Goal: Information Seeking & Learning: Learn about a topic

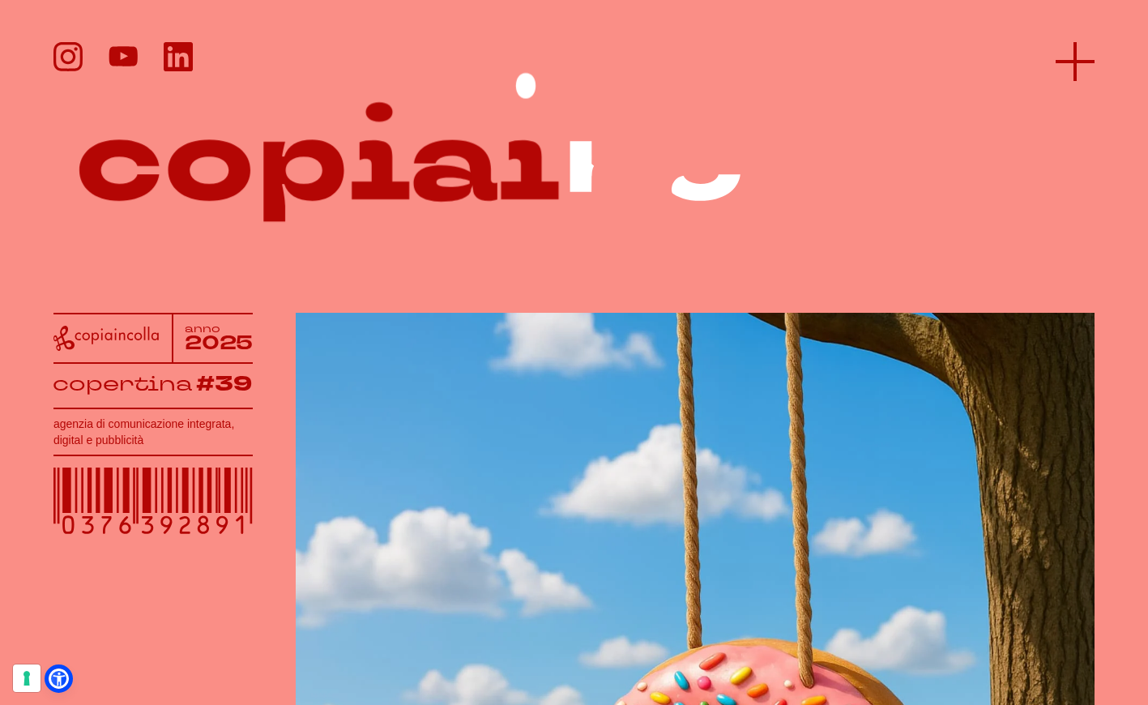
click at [1065, 71] on icon at bounding box center [1074, 61] width 39 height 39
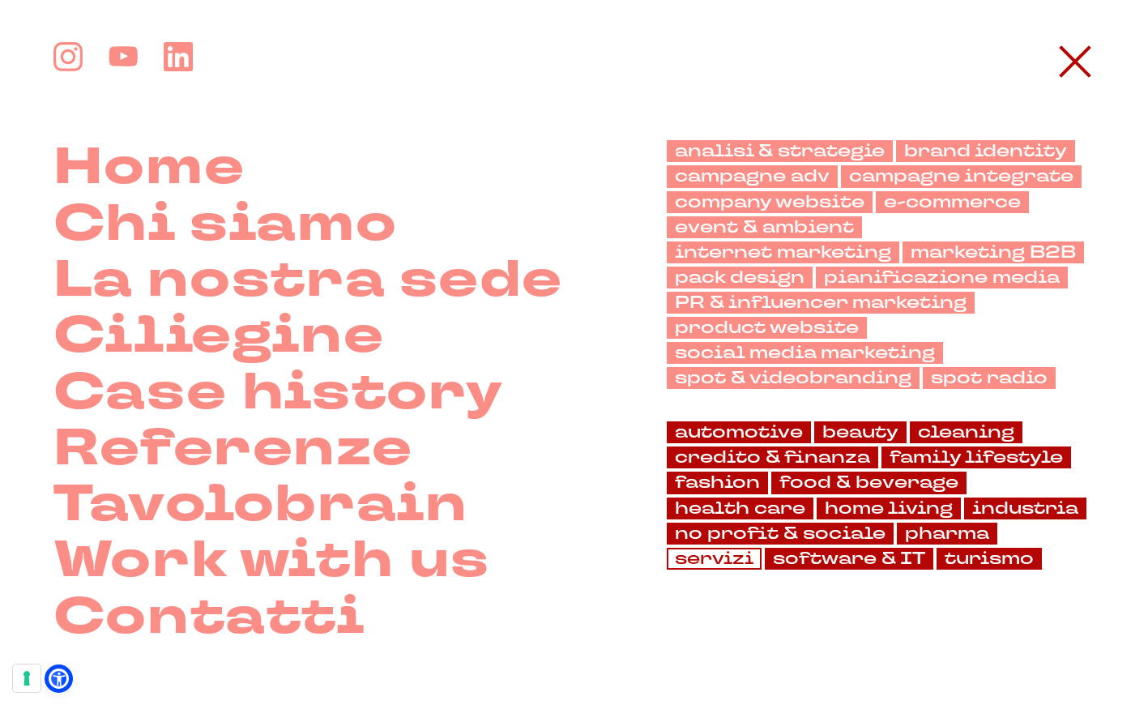
click at [761, 548] on link "servizi" at bounding box center [714, 559] width 95 height 22
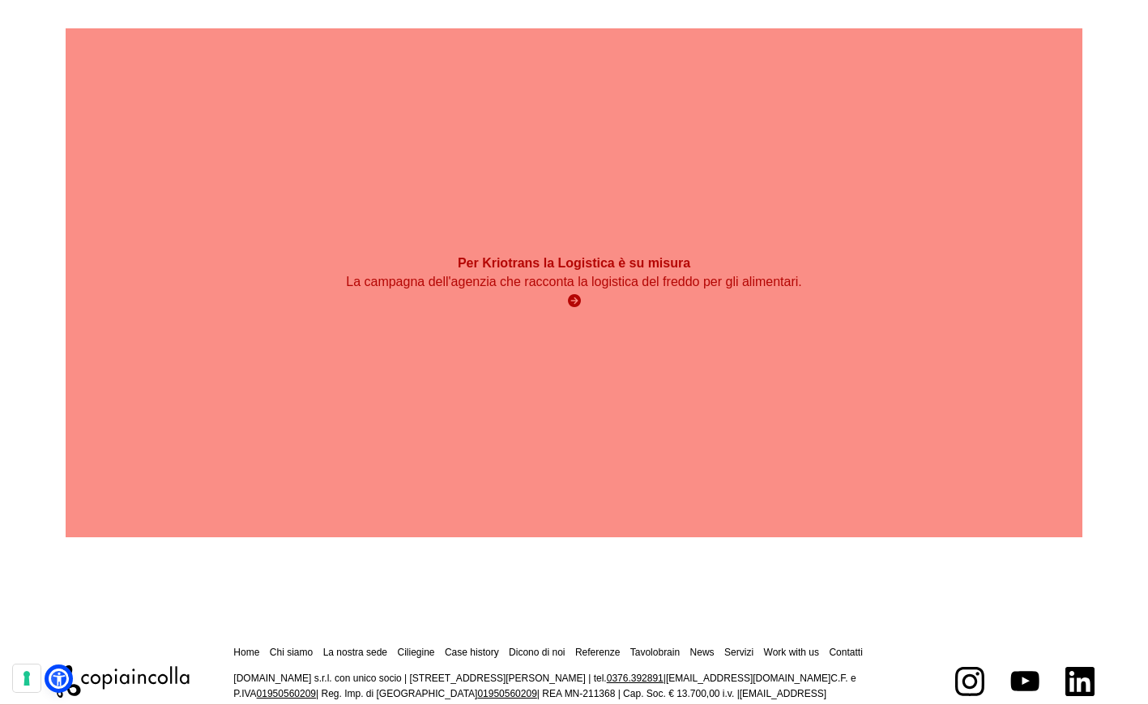
scroll to position [3348, 0]
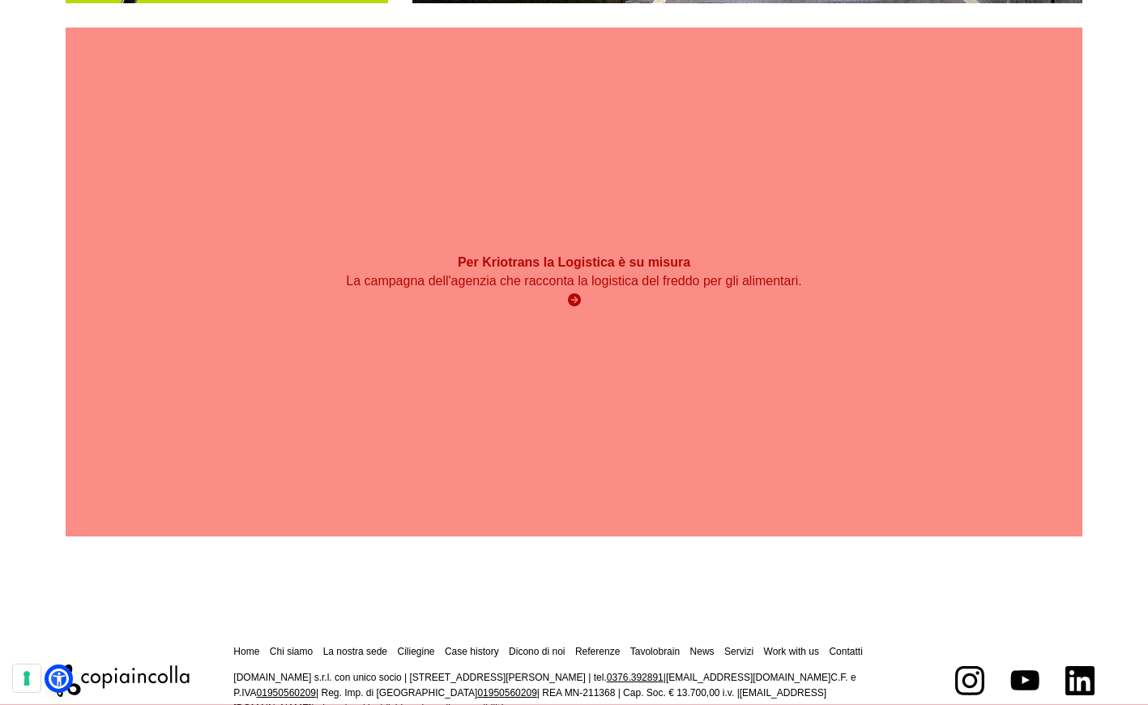
click at [534, 454] on div "Per Kriotrans la Logistica è su misura La campagna dell'agenzia che racconta la…" at bounding box center [574, 282] width 1017 height 509
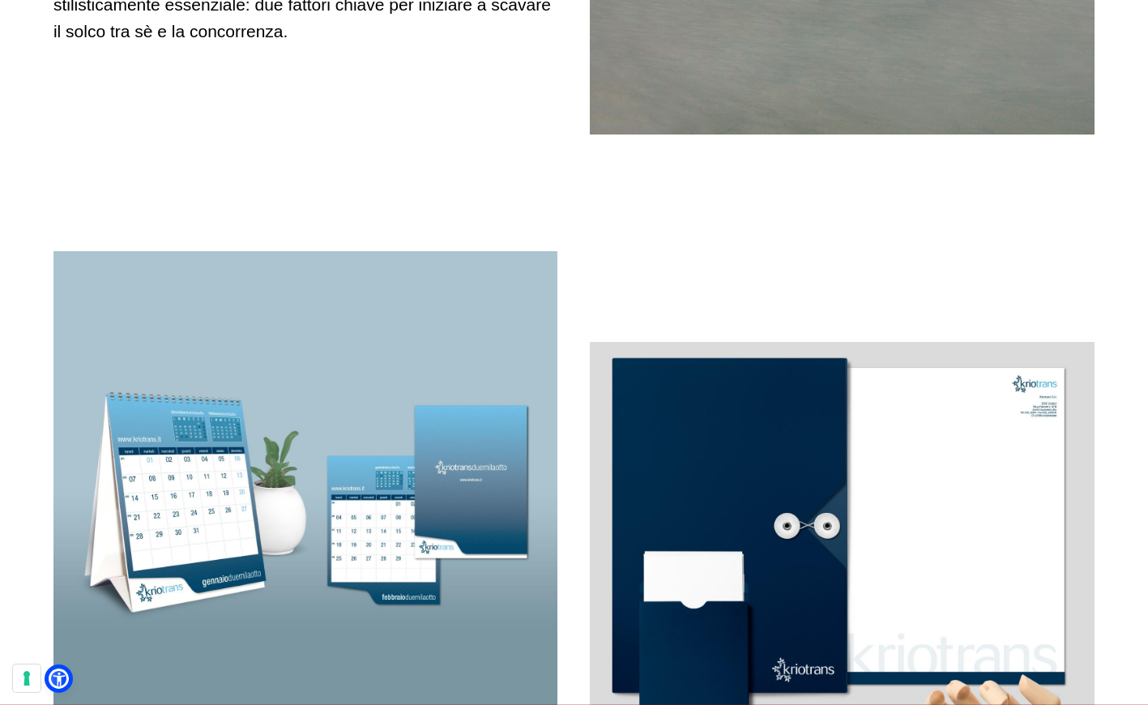
scroll to position [2163, 0]
